Goal: Transaction & Acquisition: Book appointment/travel/reservation

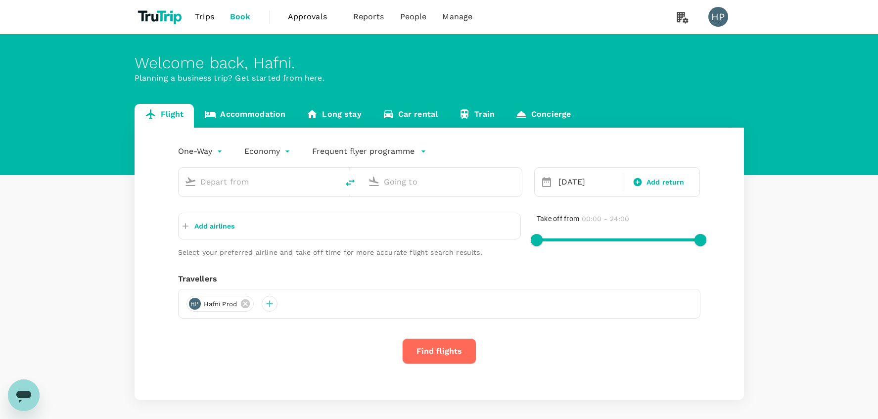
click at [145, 208] on div "One-Way oneway Economy economy Frequent flyer programme [DATE] Add return Add a…" at bounding box center [440, 264] width 610 height 272
click at [227, 181] on input "text" at bounding box center [258, 181] width 117 height 15
type input "[PERSON_NAME] Intl ([GEOGRAPHIC_DATA])"
type input "San Francisco Intl (SFO)"
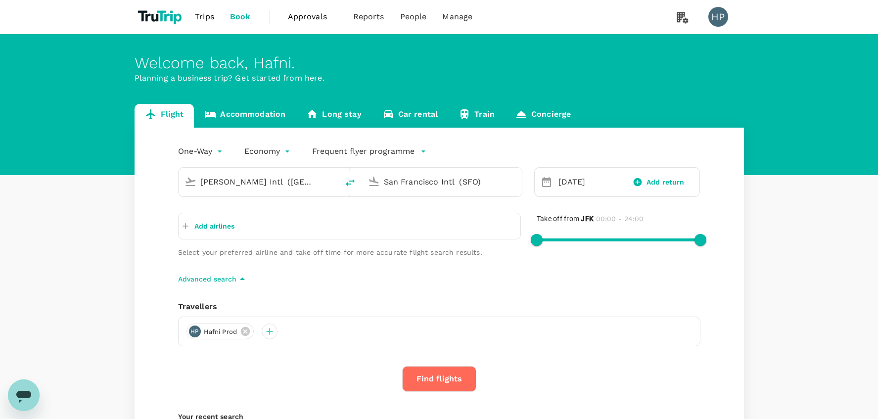
click at [224, 184] on input "[PERSON_NAME] Intl ([GEOGRAPHIC_DATA])" at bounding box center [258, 181] width 117 height 15
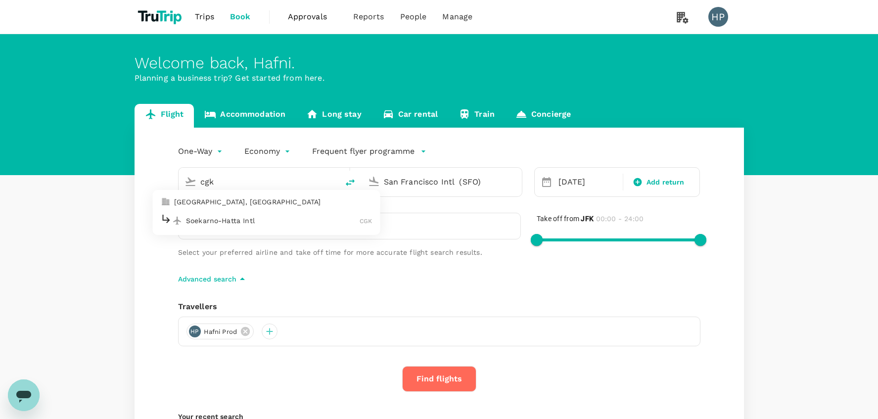
click at [254, 220] on p "Soekarno-Hatta Intl" at bounding box center [273, 221] width 174 height 10
type input "Soekarno-Hatta Intl (CGK)"
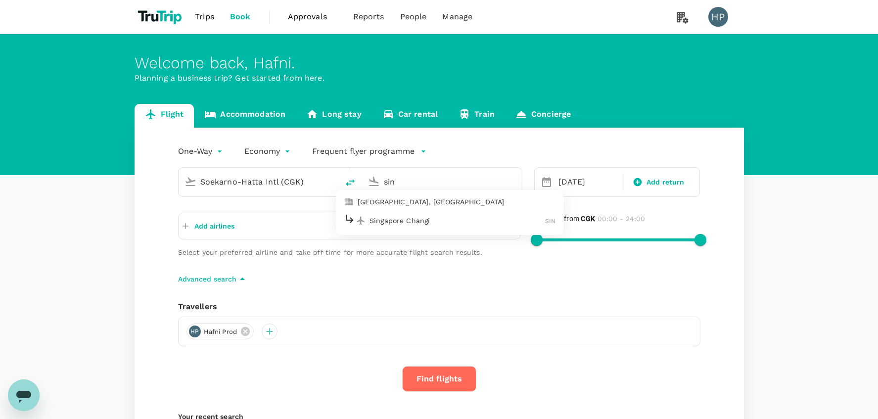
click at [411, 219] on p "Singapore Changi" at bounding box center [458, 221] width 176 height 10
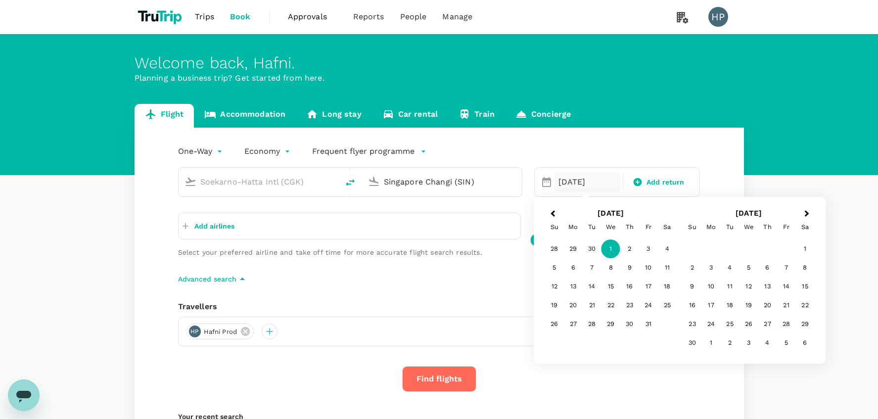
type input "Singapore Changi (SIN)"
click at [492, 206] on div "Add airlines Select your preferred airline and take off time for more accurate …" at bounding box center [341, 227] width 359 height 60
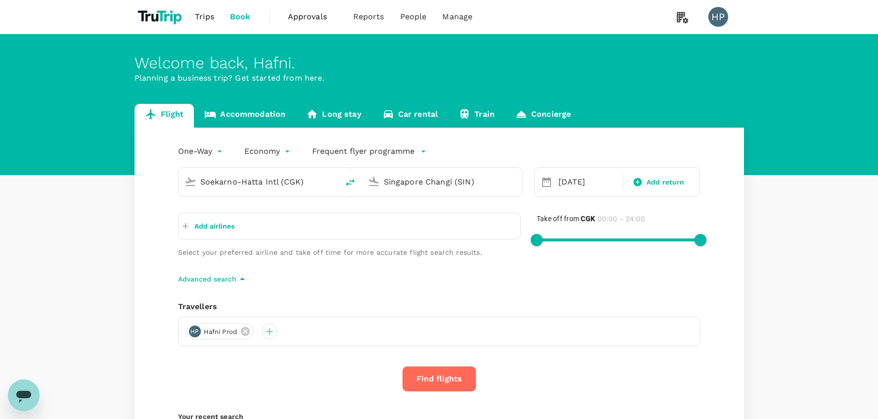
click at [223, 227] on p "Add airlines" at bounding box center [214, 226] width 40 height 10
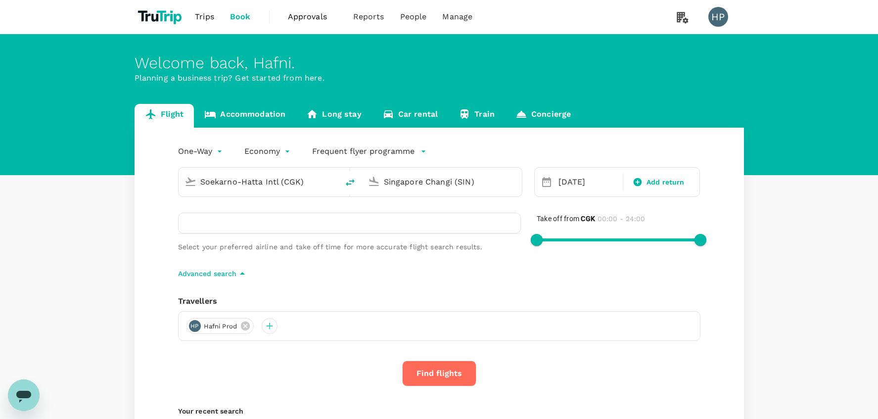
click at [213, 222] on input "text" at bounding box center [231, 225] width 96 height 16
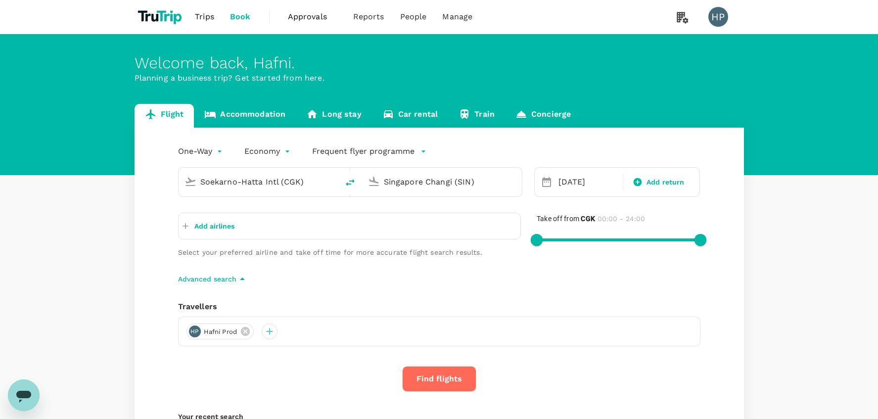
click at [213, 222] on p "Add airlines" at bounding box center [214, 226] width 40 height 10
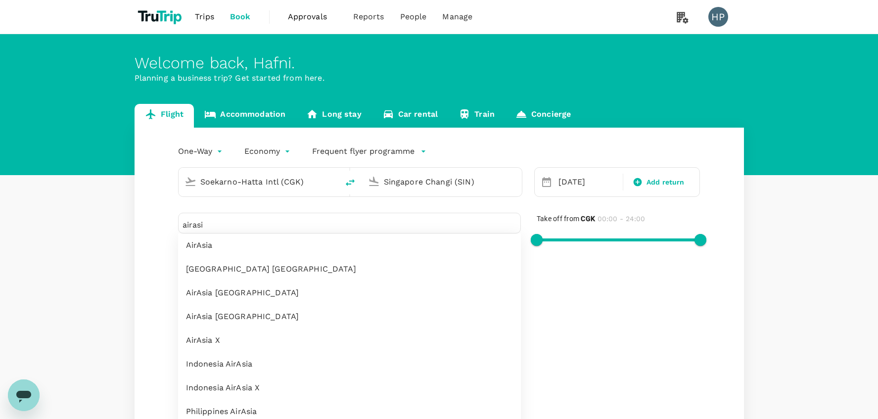
type input "airasi"
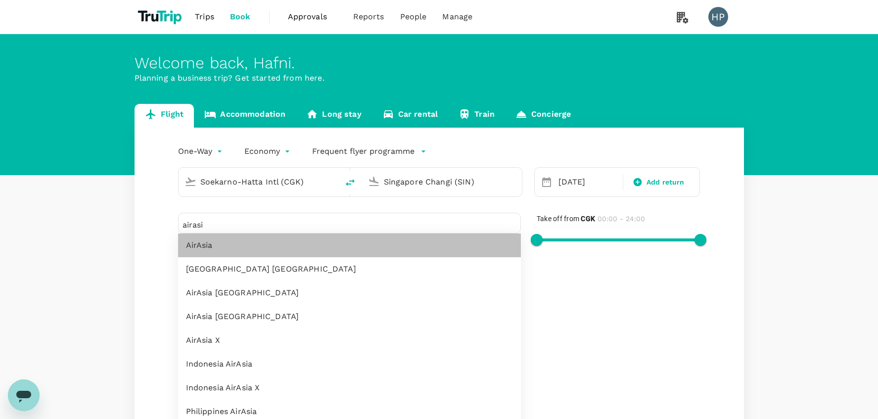
click at [193, 244] on span "AirAsia" at bounding box center [349, 245] width 327 height 12
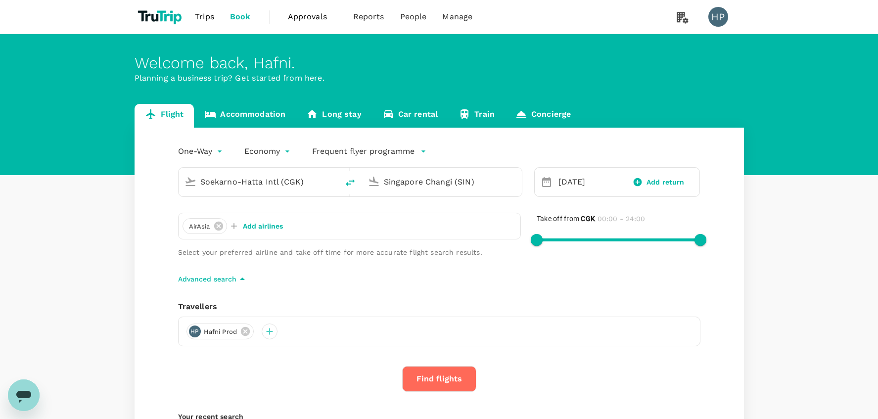
click at [252, 228] on p "Add airlines" at bounding box center [263, 226] width 40 height 10
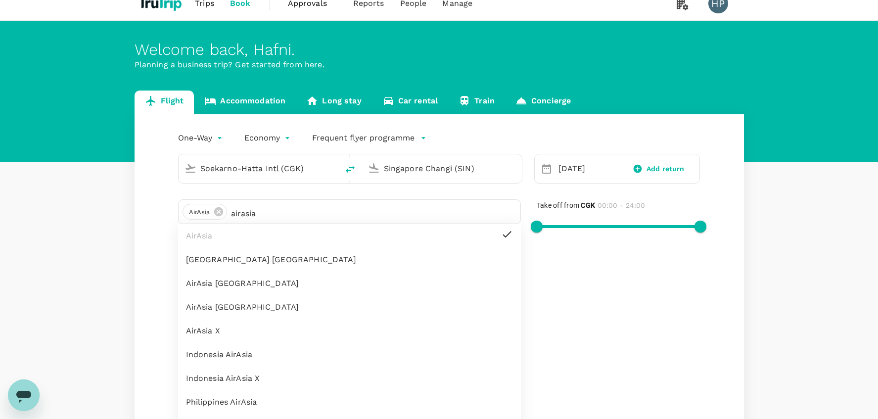
scroll to position [15, 0]
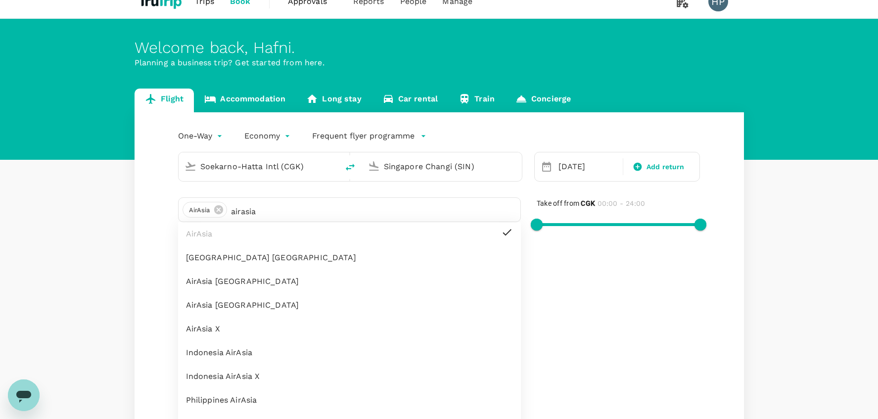
type input "airasia"
click at [231, 352] on span "Indonesia AirAsia" at bounding box center [349, 353] width 327 height 12
click at [145, 324] on div "One-Way oneway Economy economy Frequent flyer programme Soekarno-Hatta Intl (CG…" at bounding box center [440, 418] width 610 height 613
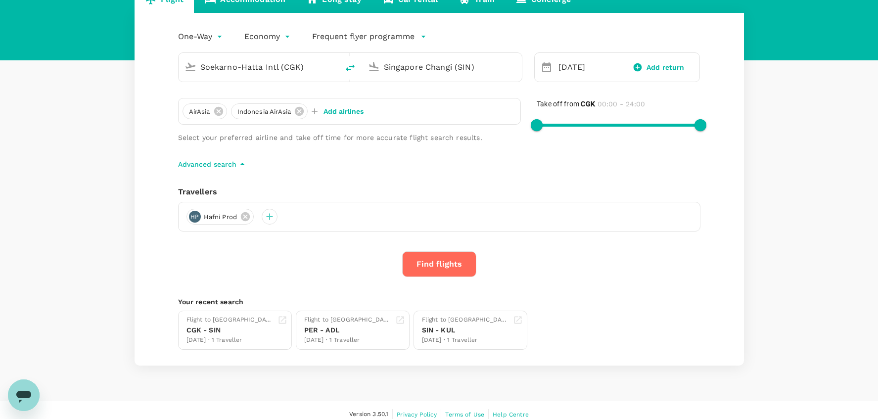
scroll to position [122, 0]
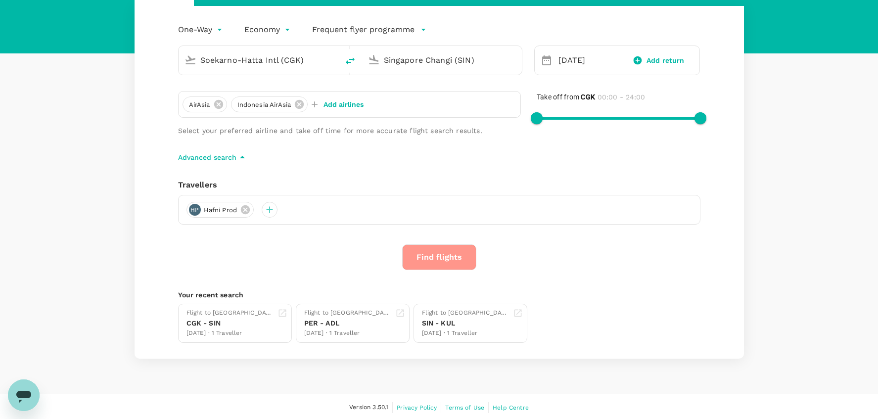
click at [433, 248] on button "Find flights" at bounding box center [439, 257] width 74 height 26
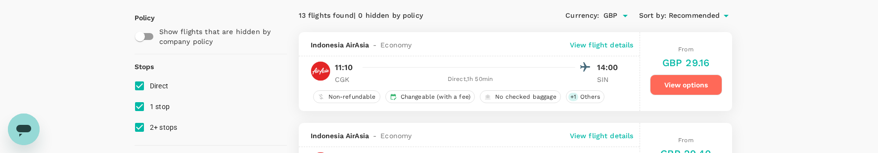
scroll to position [108, 0]
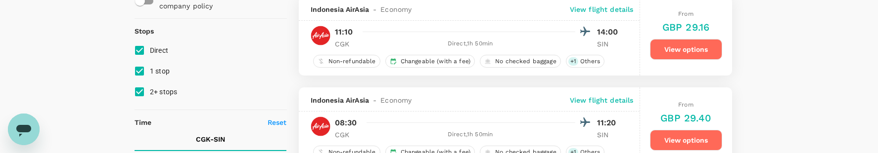
click at [137, 90] on input "2+ stops" at bounding box center [139, 92] width 21 height 21
checkbox input "false"
click at [137, 68] on input "1 stop" at bounding box center [139, 71] width 21 height 21
checkbox input "false"
